Goal: Information Seeking & Learning: Learn about a topic

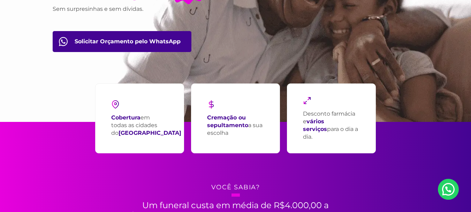
scroll to position [139, 0]
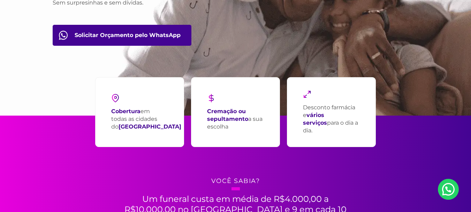
drag, startPoint x: 228, startPoint y: 119, endPoint x: 249, endPoint y: 126, distance: 22.3
click at [248, 126] on p "Cremação ou sepultamento a sua escolha" at bounding box center [235, 118] width 57 height 23
click at [249, 126] on p "Cremação ou sepultamento a sua escolha" at bounding box center [235, 118] width 57 height 23
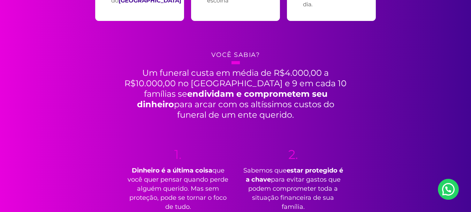
scroll to position [279, 0]
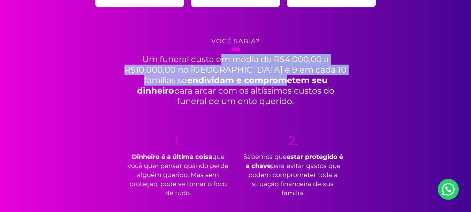
drag, startPoint x: 148, startPoint y: 59, endPoint x: 261, endPoint y: 87, distance: 116.6
click at [259, 87] on h2 "Um funeral custa em média de R$4.000,00 a R$10.000,00 no [GEOGRAPHIC_DATA] e 9 …" at bounding box center [235, 76] width 227 height 59
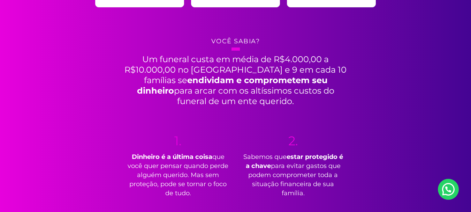
click at [261, 87] on h2 "Um funeral custa em média de R$4.000,00 a R$10.000,00 no [GEOGRAPHIC_DATA] e 9 …" at bounding box center [235, 76] width 227 height 59
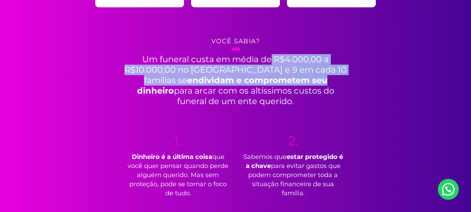
drag, startPoint x: 253, startPoint y: 82, endPoint x: 269, endPoint y: 87, distance: 17.1
click at [268, 87] on h2 "Um funeral custa em média de R$4.000,00 a R$10.000,00 no [GEOGRAPHIC_DATA] e 9 …" at bounding box center [235, 76] width 227 height 59
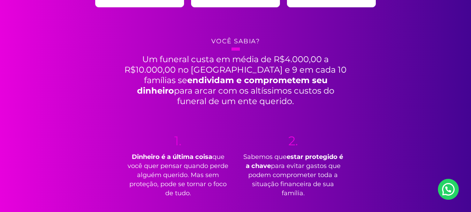
click at [275, 91] on h2 "Um funeral custa em média de R$4.000,00 a R$10.000,00 no [GEOGRAPHIC_DATA] e 9 …" at bounding box center [235, 76] width 227 height 59
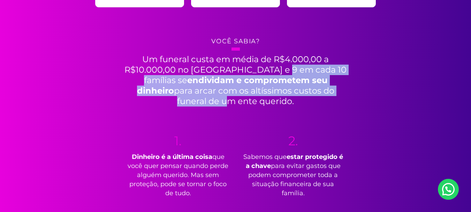
drag, startPoint x: 217, startPoint y: 68, endPoint x: 314, endPoint y: 95, distance: 100.7
click at [314, 95] on h2 "Um funeral custa em média de R$4.000,00 a R$10.000,00 no [GEOGRAPHIC_DATA] e 9 …" at bounding box center [235, 76] width 227 height 59
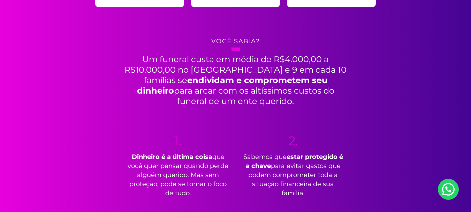
click at [315, 96] on h2 "Um funeral custa em média de R$4.000,00 a R$10.000,00 no [GEOGRAPHIC_DATA] e 9 …" at bounding box center [235, 76] width 227 height 59
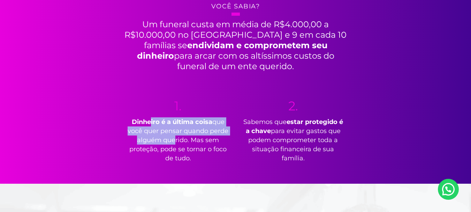
drag, startPoint x: 152, startPoint y: 124, endPoint x: 193, endPoint y: 156, distance: 52.1
click at [193, 156] on p "Dinheiro é a última coisa que você quer pensar quando perde alguém querido. Mas…" at bounding box center [178, 139] width 105 height 45
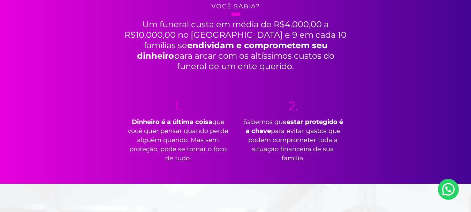
drag, startPoint x: 236, startPoint y: 121, endPoint x: 309, endPoint y: 160, distance: 82.6
click at [308, 159] on div "1. Dinheiro é a última coisa que você quer pensar quando perde alguém querido. …" at bounding box center [236, 130] width 366 height 63
click at [309, 160] on p "Sabemos que estar protegido é a chave para evitar gastos que podem comprometer …" at bounding box center [293, 139] width 105 height 45
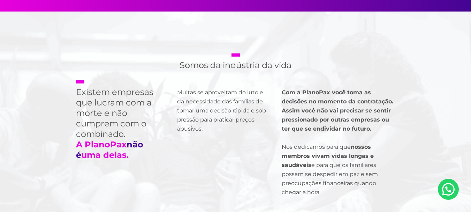
scroll to position [488, 0]
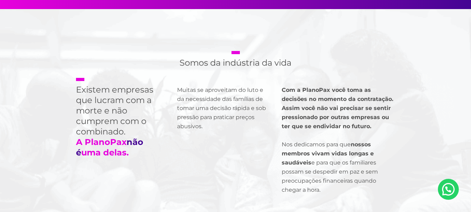
drag, startPoint x: 88, startPoint y: 97, endPoint x: 134, endPoint y: 160, distance: 78.6
click at [134, 160] on div "Existem empresas que lucram com a morte e não cumprem com o combinado. A PlanoP…" at bounding box center [236, 145] width 366 height 121
drag, startPoint x: 186, startPoint y: 89, endPoint x: 235, endPoint y: 98, distance: 49.7
click at [234, 98] on p "Muitas se aproveitam do luto e da necessidade das famílias de tomar uma decisão…" at bounding box center [222, 107] width 91 height 45
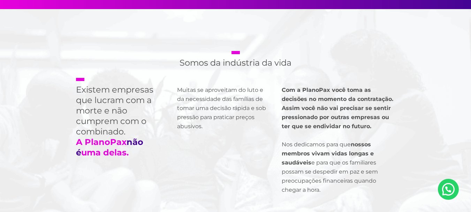
click at [240, 98] on p "Muitas se aproveitam do luto e da necessidade das famílias de tomar uma decisão…" at bounding box center [222, 107] width 91 height 45
drag, startPoint x: 219, startPoint y: 94, endPoint x: 273, endPoint y: 105, distance: 55.2
click at [266, 105] on p "Muitas se aproveitam do luto e da necessidade das famílias de tomar uma decisão…" at bounding box center [222, 107] width 91 height 45
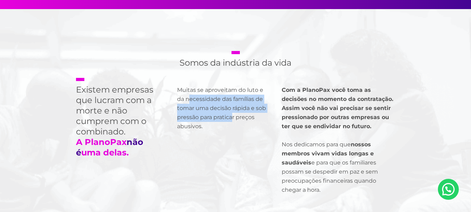
click at [273, 105] on div "Existem empresas que lucram com a morte e não cumprem com o combinado. A PlanoP…" at bounding box center [236, 145] width 366 height 121
click at [217, 102] on p "Muitas se aproveitam do luto e da necessidade das famílias de tomar uma decisão…" at bounding box center [222, 107] width 91 height 45
drag, startPoint x: 212, startPoint y: 97, endPoint x: 255, endPoint y: 120, distance: 48.9
click at [255, 120] on p "Muitas se aproveitam do luto e da necessidade das famílias de tomar uma decisão…" at bounding box center [222, 107] width 91 height 45
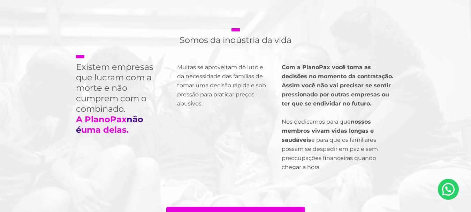
scroll to position [523, 0]
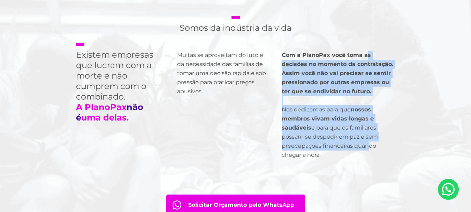
drag, startPoint x: 285, startPoint y: 54, endPoint x: 365, endPoint y: 146, distance: 122.0
click at [365, 146] on p "Com a PlanoPax você toma as decisões no momento da contratação. Assim você não …" at bounding box center [338, 105] width 113 height 109
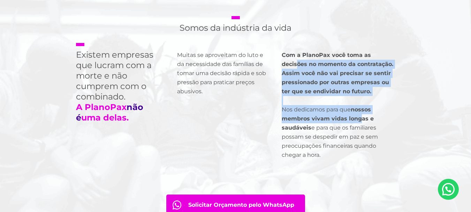
drag, startPoint x: 310, startPoint y: 61, endPoint x: 360, endPoint y: 117, distance: 76.0
click at [360, 117] on p "Com a PlanoPax você toma as decisões no momento da contratação. Assim você não …" at bounding box center [338, 105] width 113 height 109
click at [360, 117] on strong "nossos membros vivam vidas longas e saudáveis" at bounding box center [328, 118] width 92 height 25
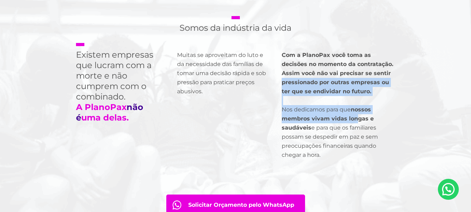
click at [355, 120] on p "Com a PlanoPax você toma as decisões no momento da contratação. Assim você não …" at bounding box center [338, 105] width 113 height 109
click at [355, 120] on strong "nossos membros vivam vidas longas e saudáveis" at bounding box center [328, 118] width 92 height 25
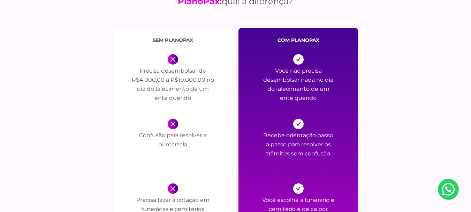
scroll to position [802, 0]
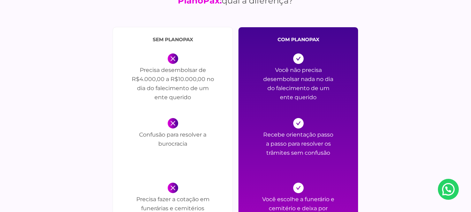
drag, startPoint x: 144, startPoint y: 69, endPoint x: 197, endPoint y: 84, distance: 55.4
click at [197, 84] on p "Precisa desembolsar de R$4.000,00 a R$10.000,00 no dia do falecimento de um ent…" at bounding box center [173, 85] width 84 height 38
click at [213, 97] on p "Precisa desembolsar de R$4.000,00 a R$10.000,00 no dia do falecimento de um ent…" at bounding box center [173, 85] width 84 height 38
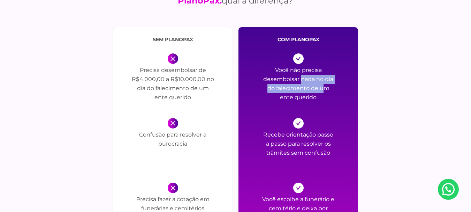
click at [326, 85] on p "Você não precisa desembolsar nada no dia do falecimento de um ente querido" at bounding box center [298, 85] width 73 height 38
click at [327, 85] on p "Você não precisa desembolsar nada no dia do falecimento de um ente querido" at bounding box center [298, 85] width 73 height 38
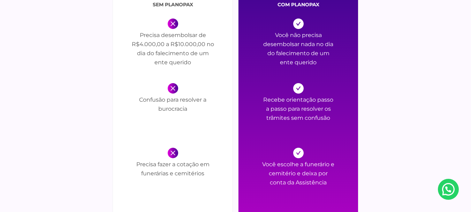
scroll to position [871, 0]
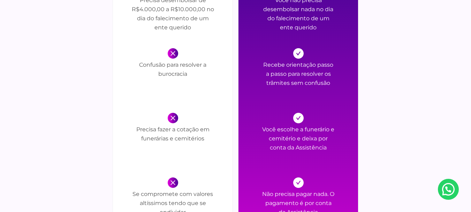
drag, startPoint x: 270, startPoint y: 67, endPoint x: 321, endPoint y: 80, distance: 52.7
click at [321, 80] on p "Recebe orientação passo a passo para resolver os trâmites sem confusão" at bounding box center [298, 79] width 73 height 38
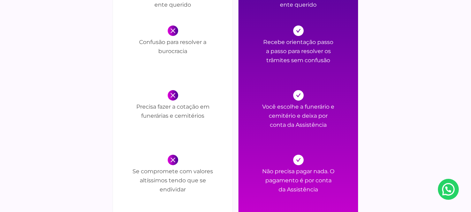
scroll to position [906, 0]
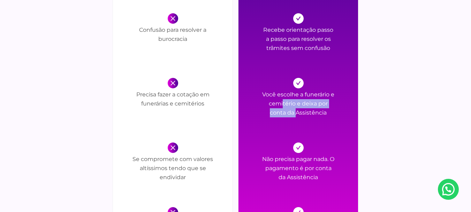
drag, startPoint x: 304, startPoint y: 104, endPoint x: 330, endPoint y: 111, distance: 27.4
click at [330, 111] on p "Você escolhe a funerário e cemitério e deixa por conta da Assistência" at bounding box center [298, 109] width 73 height 38
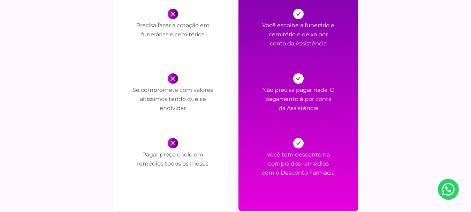
scroll to position [976, 0]
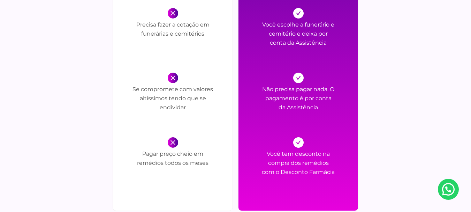
drag, startPoint x: 274, startPoint y: 87, endPoint x: 314, endPoint y: 100, distance: 41.8
click at [314, 100] on p "Não precisa pagar nada. O pagamento é por conta da Assistência" at bounding box center [298, 104] width 73 height 38
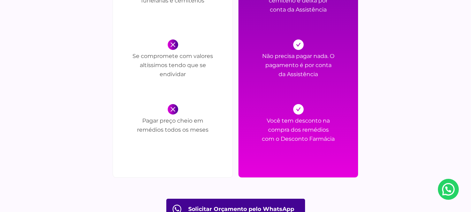
scroll to position [1046, 0]
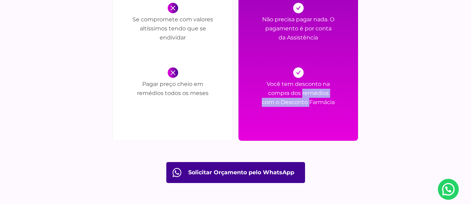
drag, startPoint x: 277, startPoint y: 87, endPoint x: 335, endPoint y: 102, distance: 60.0
click at [332, 101] on p "Você tem desconto na compra dos remédios com o Desconto Farmácia" at bounding box center [298, 98] width 73 height 38
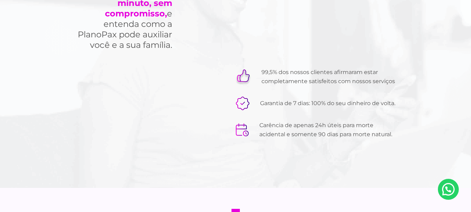
scroll to position [2126, 0]
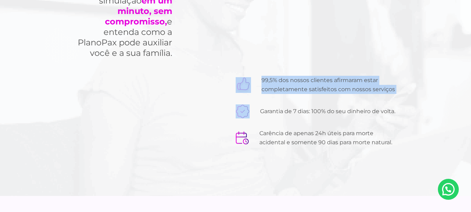
drag, startPoint x: 266, startPoint y: 75, endPoint x: 347, endPoint y: 117, distance: 91.5
click at [343, 114] on ul "99,5% dos nossos clientes afirmaram estar completamente satisfeitos com nossos …" at bounding box center [316, 111] width 161 height 71
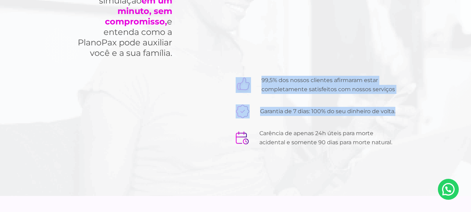
click at [347, 117] on ul "99,5% dos nossos clientes afirmaram estar completamente satisfeitos com nossos …" at bounding box center [316, 111] width 161 height 71
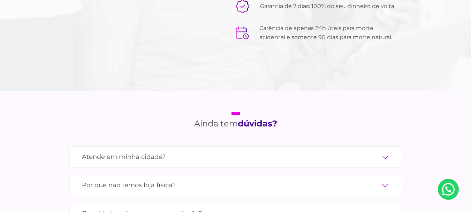
scroll to position [2335, 0]
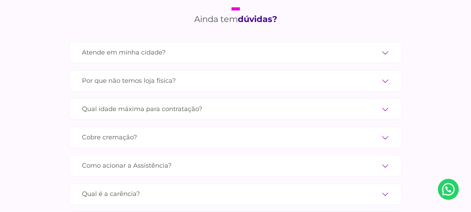
click at [119, 46] on label "Atende em minha cidade?" at bounding box center [235, 52] width 307 height 12
click at [0, 0] on input "Atende em minha cidade?" at bounding box center [0, 0] width 0 height 0
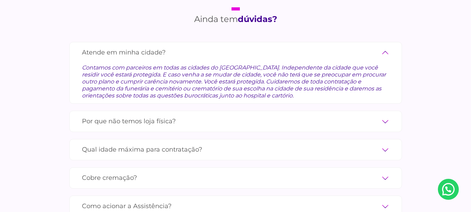
drag, startPoint x: 87, startPoint y: 57, endPoint x: 266, endPoint y: 89, distance: 181.9
click at [266, 89] on div "Contamos com parceiros em todas as cidades do [GEOGRAPHIC_DATA]. Independente d…" at bounding box center [235, 79] width 307 height 40
drag, startPoint x: 145, startPoint y: 54, endPoint x: 260, endPoint y: 88, distance: 119.5
click at [259, 88] on div "Contamos com parceiros em todas as cidades do [GEOGRAPHIC_DATA]. Independente d…" at bounding box center [235, 79] width 307 height 40
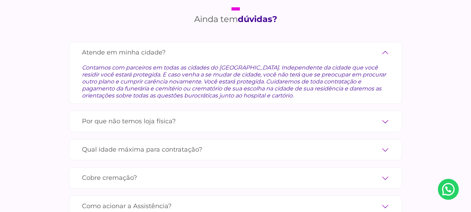
click at [260, 88] on div "Contamos com parceiros em todas as cidades do [GEOGRAPHIC_DATA]. Independente d…" at bounding box center [235, 79] width 307 height 40
drag, startPoint x: 159, startPoint y: 61, endPoint x: 281, endPoint y: 91, distance: 125.2
click at [281, 91] on div "Atende em minha cidade? Contamos com parceiros em todas as cidades do [GEOGRAPH…" at bounding box center [235, 73] width 332 height 62
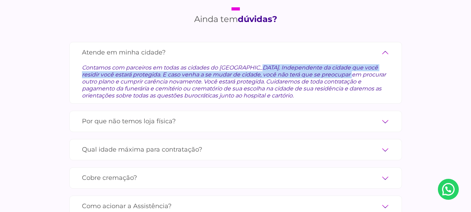
drag, startPoint x: 271, startPoint y: 66, endPoint x: 285, endPoint y: 67, distance: 13.6
click at [282, 67] on div "Contamos com parceiros em todas as cidades do [GEOGRAPHIC_DATA]. Independente d…" at bounding box center [235, 79] width 307 height 40
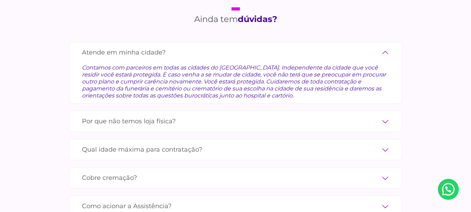
click at [288, 67] on div "Contamos com parceiros em todas as cidades do [GEOGRAPHIC_DATA]. Independente d…" at bounding box center [235, 79] width 307 height 40
drag, startPoint x: 225, startPoint y: 71, endPoint x: 306, endPoint y: 86, distance: 82.1
click at [306, 86] on div "Contamos com parceiros em todas as cidades do [GEOGRAPHIC_DATA]. Independente d…" at bounding box center [235, 79] width 307 height 40
click at [305, 86] on div "Contamos com parceiros em todas as cidades do [GEOGRAPHIC_DATA]. Independente d…" at bounding box center [235, 79] width 307 height 40
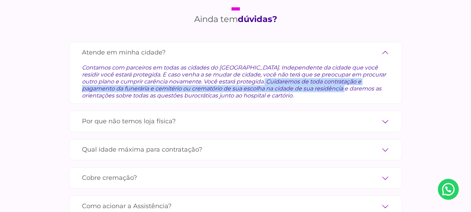
drag, startPoint x: 286, startPoint y: 82, endPoint x: 292, endPoint y: 84, distance: 6.4
click at [290, 83] on div "Contamos com parceiros em todas as cidades do [GEOGRAPHIC_DATA]. Independente d…" at bounding box center [235, 79] width 307 height 40
click at [292, 84] on div "Contamos com parceiros em todas as cidades do [GEOGRAPHIC_DATA]. Independente d…" at bounding box center [235, 79] width 307 height 40
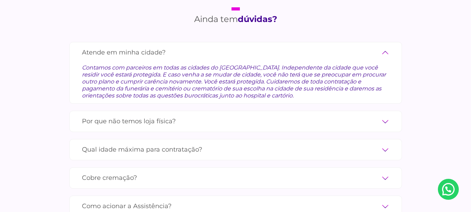
click at [163, 115] on label "Por que não temos loja física?" at bounding box center [235, 121] width 307 height 12
click at [0, 0] on input "Por que não temos loja física?" at bounding box center [0, 0] width 0 height 0
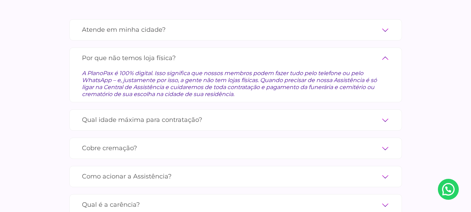
scroll to position [2370, 0]
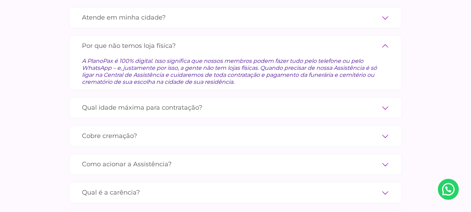
drag, startPoint x: 264, startPoint y: 54, endPoint x: 280, endPoint y: 72, distance: 23.9
click at [280, 72] on div "A PlanoPax é 100% digital. Isso significa que nossos membros podem fazer tudo p…" at bounding box center [235, 68] width 307 height 33
click at [163, 102] on label "Qual idade máxima para contratação?" at bounding box center [235, 107] width 307 height 12
click at [0, 0] on input "Qual idade máxima para contratação?" at bounding box center [0, 0] width 0 height 0
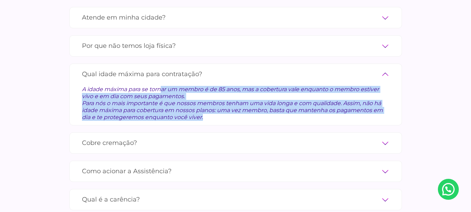
drag, startPoint x: 87, startPoint y: 82, endPoint x: 208, endPoint y: 108, distance: 124.5
click at [208, 108] on div "A idade máxima para se tornar um membro é de 85 anos, mas a cobertura vale enqu…" at bounding box center [235, 100] width 307 height 40
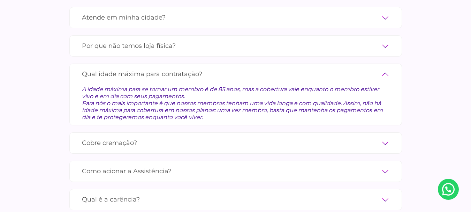
scroll to position [2405, 0]
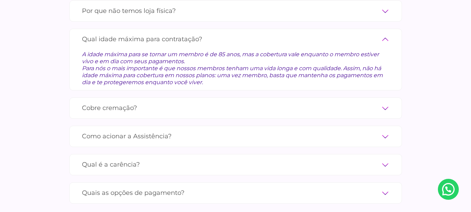
click at [117, 102] on label "Cobre cremação?" at bounding box center [235, 108] width 307 height 12
click at [0, 0] on input "Cobre cremação?" at bounding box center [0, 0] width 0 height 0
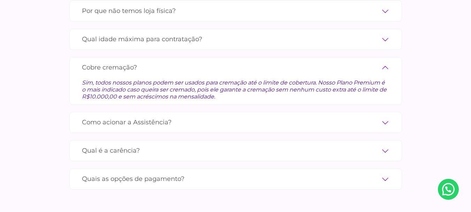
drag, startPoint x: 92, startPoint y: 72, endPoint x: 369, endPoint y: 86, distance: 277.8
click at [369, 86] on div "Sim, todos nossos planos podem ser usados para cremação até o limite de cobertu…" at bounding box center [235, 87] width 307 height 26
click at [190, 116] on label "Como acionar a Assistência?" at bounding box center [235, 122] width 307 height 12
click at [0, 0] on input "Como acionar a Assistência?" at bounding box center [0, 0] width 0 height 0
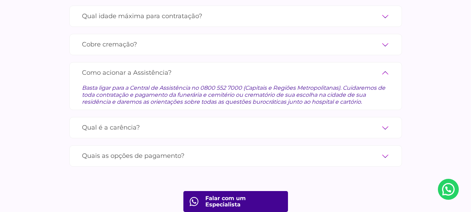
scroll to position [2440, 0]
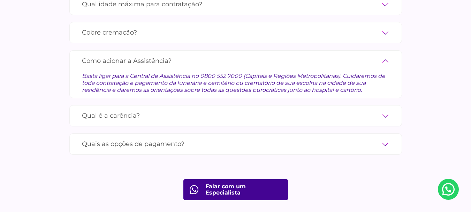
click at [190, 110] on label "Qual é a carência?" at bounding box center [235, 115] width 307 height 12
click at [0, 0] on input "Qual é a carência?" at bounding box center [0, 0] width 0 height 0
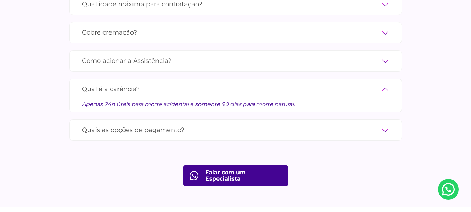
click at [178, 124] on label "Quais as opções de pagamento?" at bounding box center [235, 130] width 307 height 12
click at [0, 0] on input "Quais as opções de pagamento?" at bounding box center [0, 0] width 0 height 0
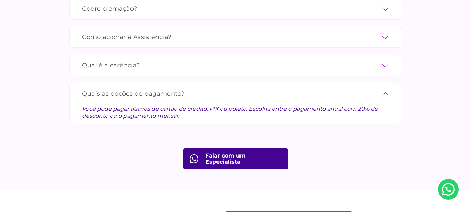
scroll to position [2474, 0]
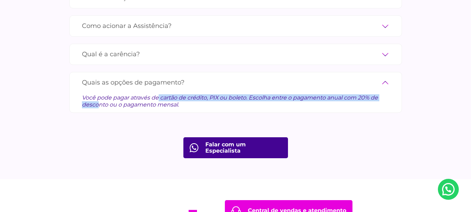
drag, startPoint x: 109, startPoint y: 83, endPoint x: 322, endPoint y: 91, distance: 212.7
click at [322, 91] on div "Você pode pagar através de cartão de crédito, PIX ou boleto. Escolha entre o pa…" at bounding box center [235, 99] width 307 height 20
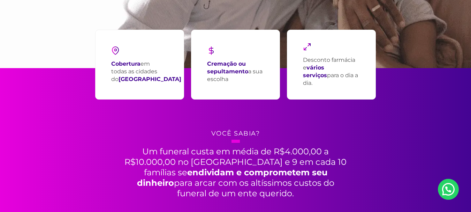
scroll to position [0, 0]
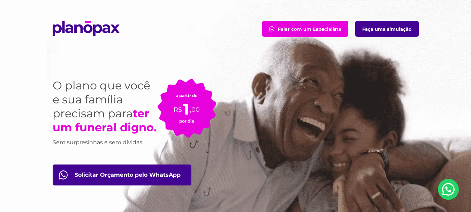
click at [387, 29] on link "Faça uma simulação" at bounding box center [386, 29] width 63 height 16
